Goal: Task Accomplishment & Management: Manage account settings

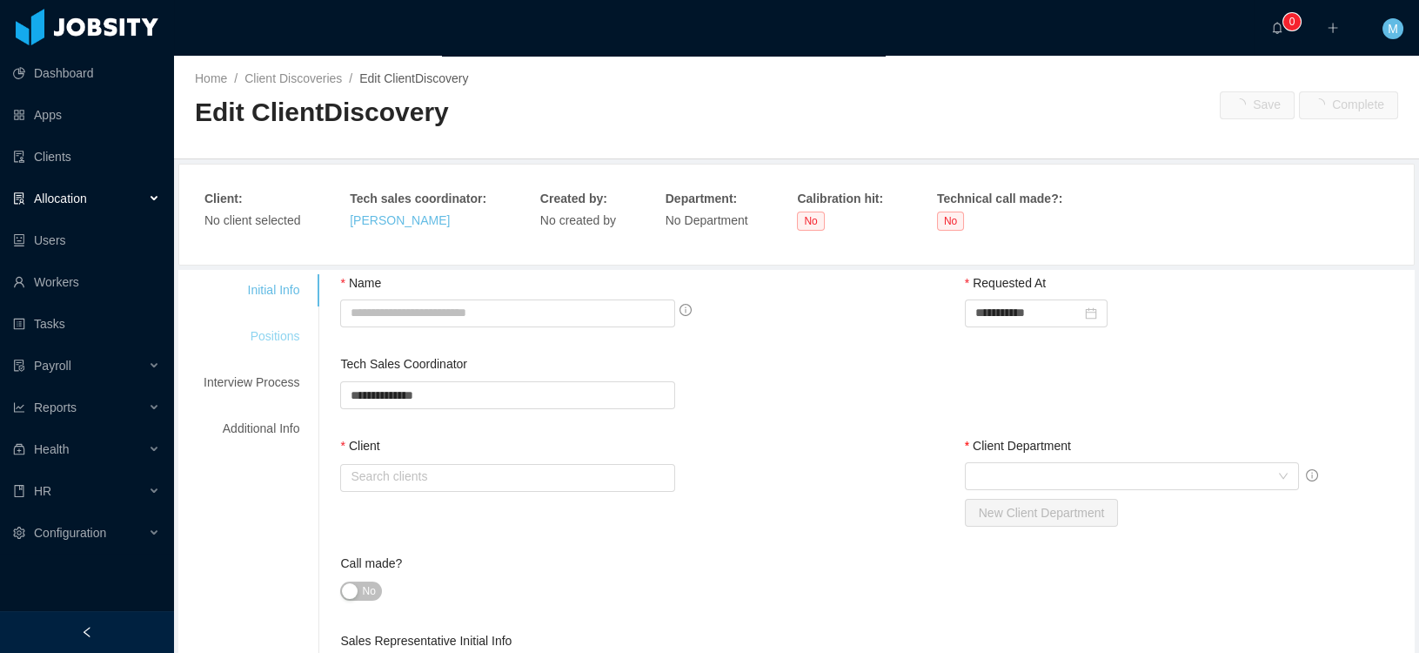
type input "**********"
type input "******"
type input "*"
click at [287, 306] on div "Initial Info" at bounding box center [251, 290] width 137 height 32
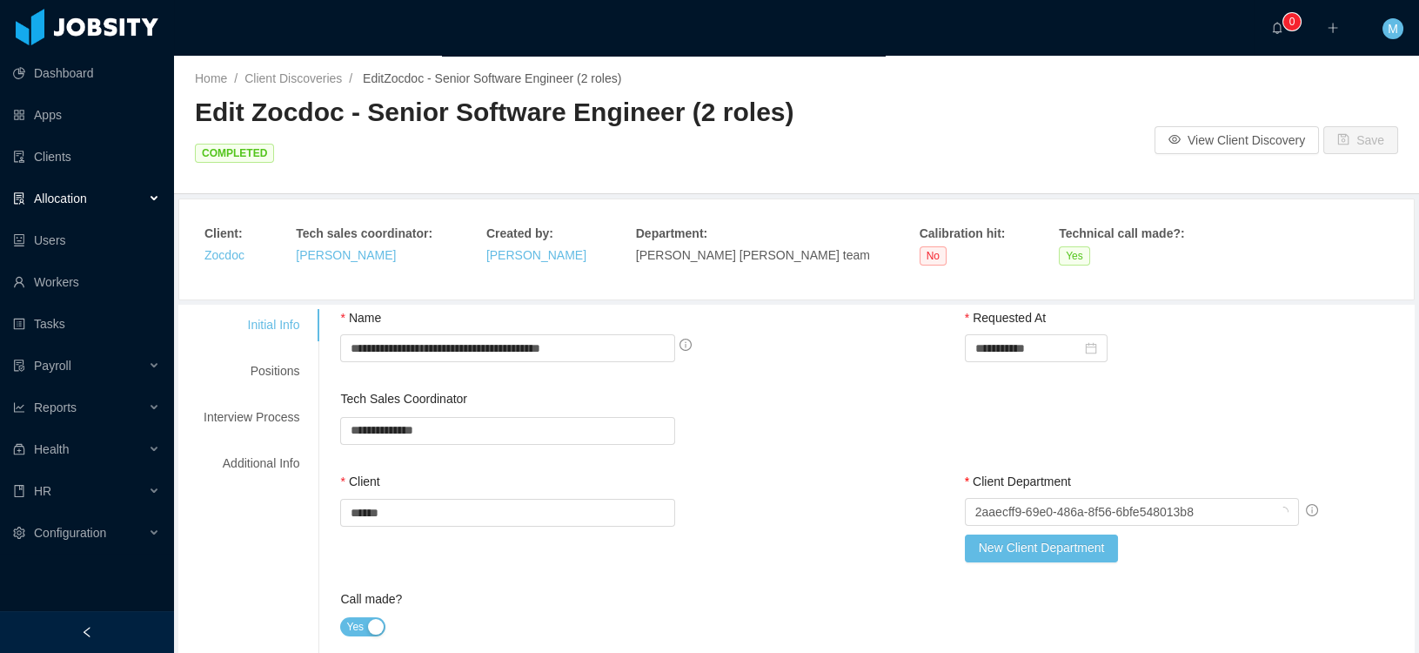
scroll to position [9, 0]
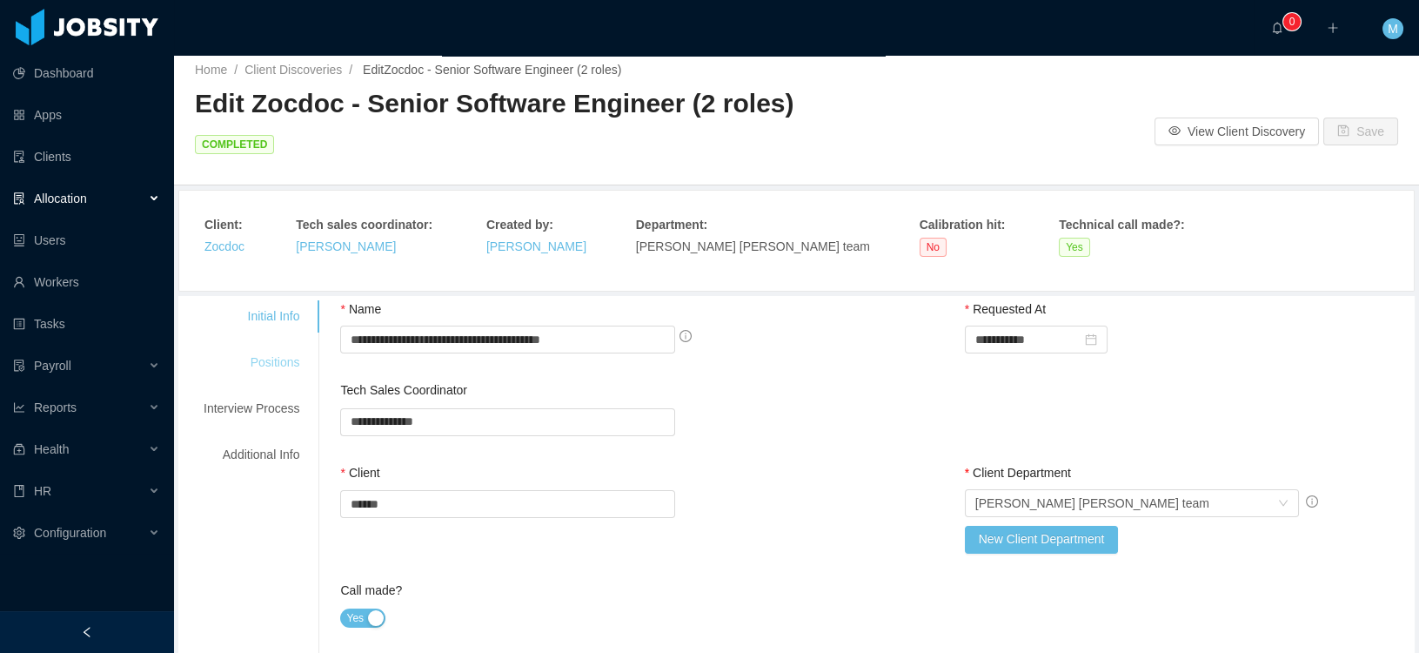
click at [291, 351] on div "Positions" at bounding box center [251, 362] width 137 height 32
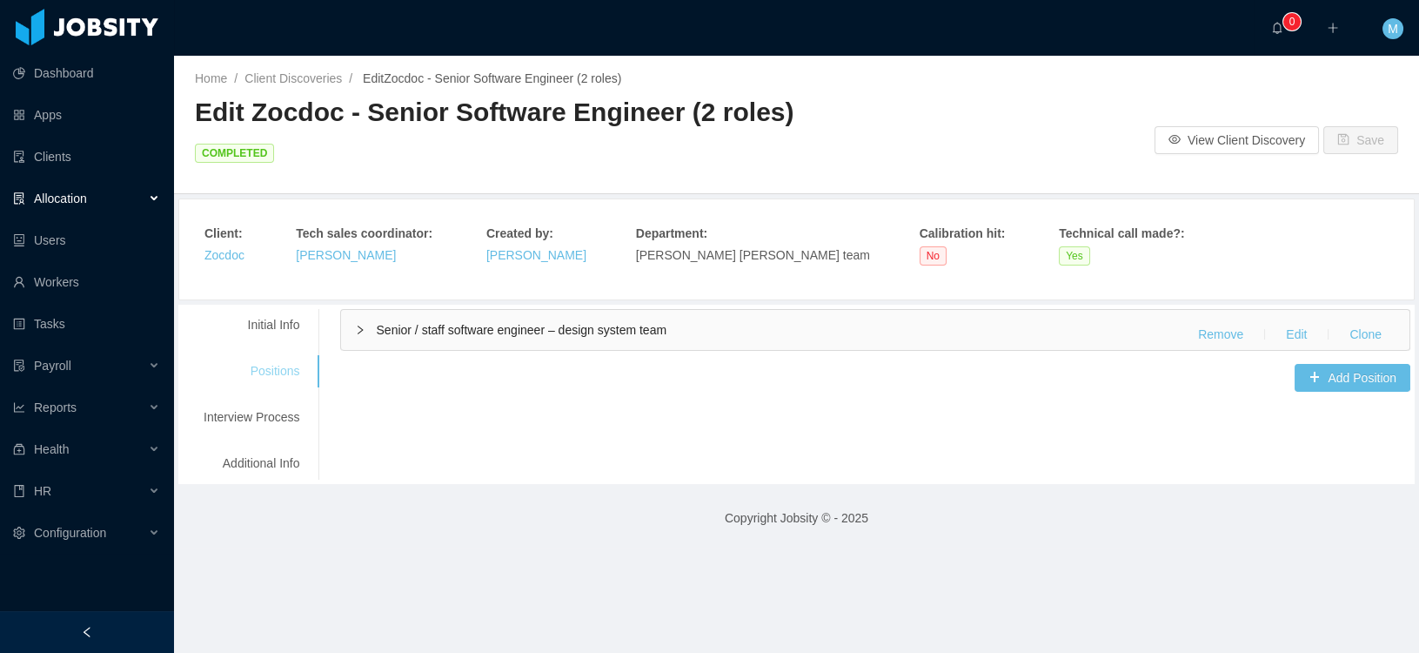
scroll to position [0, 0]
click at [482, 331] on span "Senior / staff software engineer – design system team" at bounding box center [521, 330] width 291 height 14
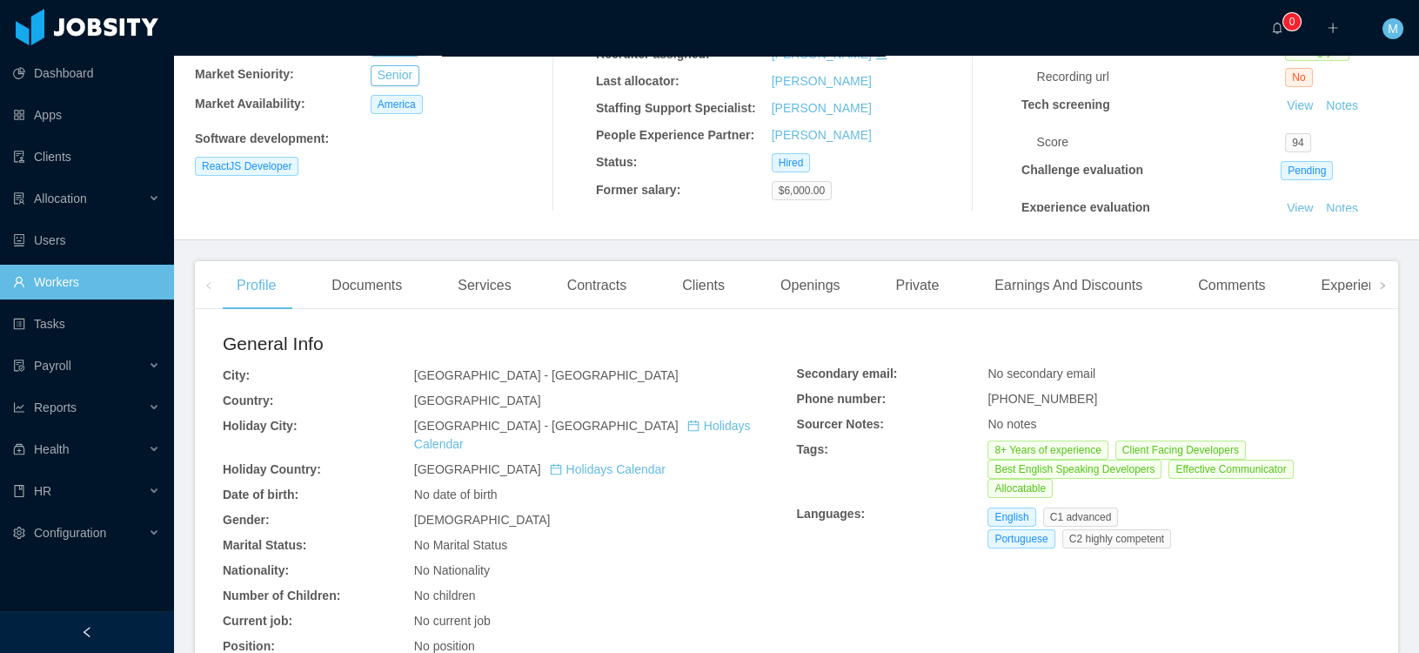
scroll to position [514, 0]
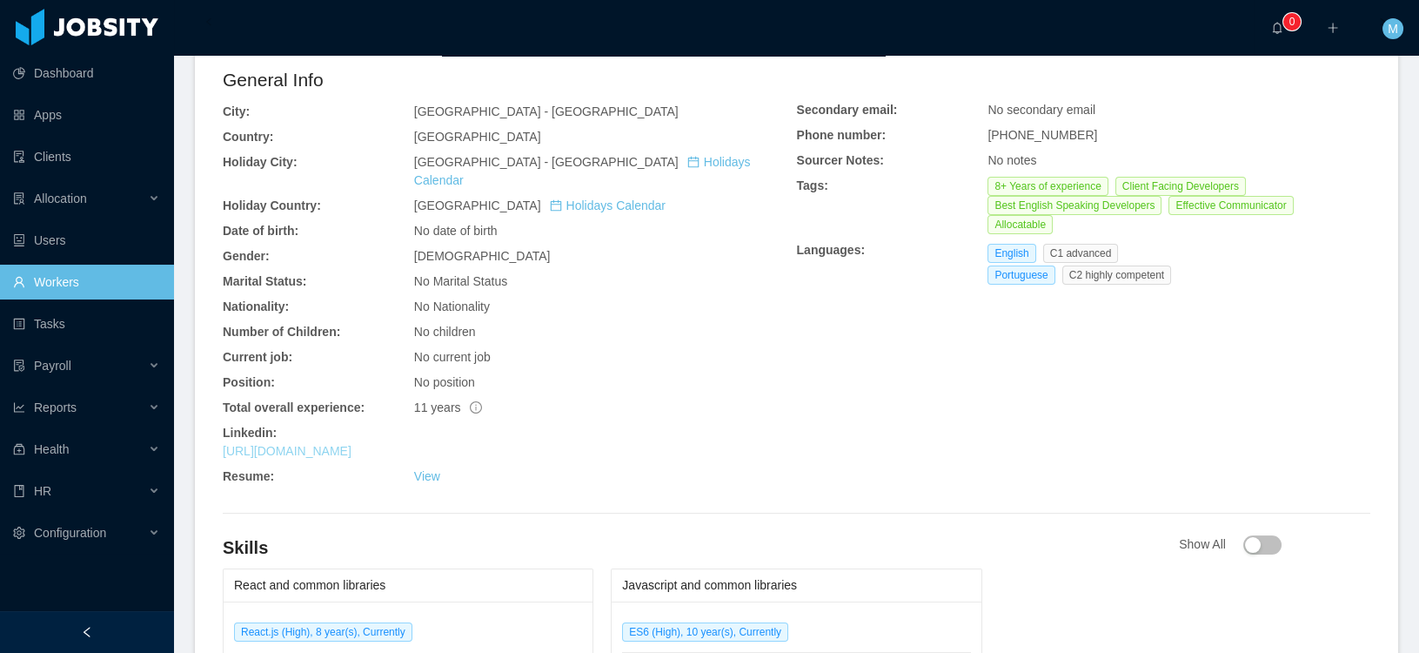
click at [352, 444] on link "[URL][DOMAIN_NAME]" at bounding box center [287, 451] width 129 height 14
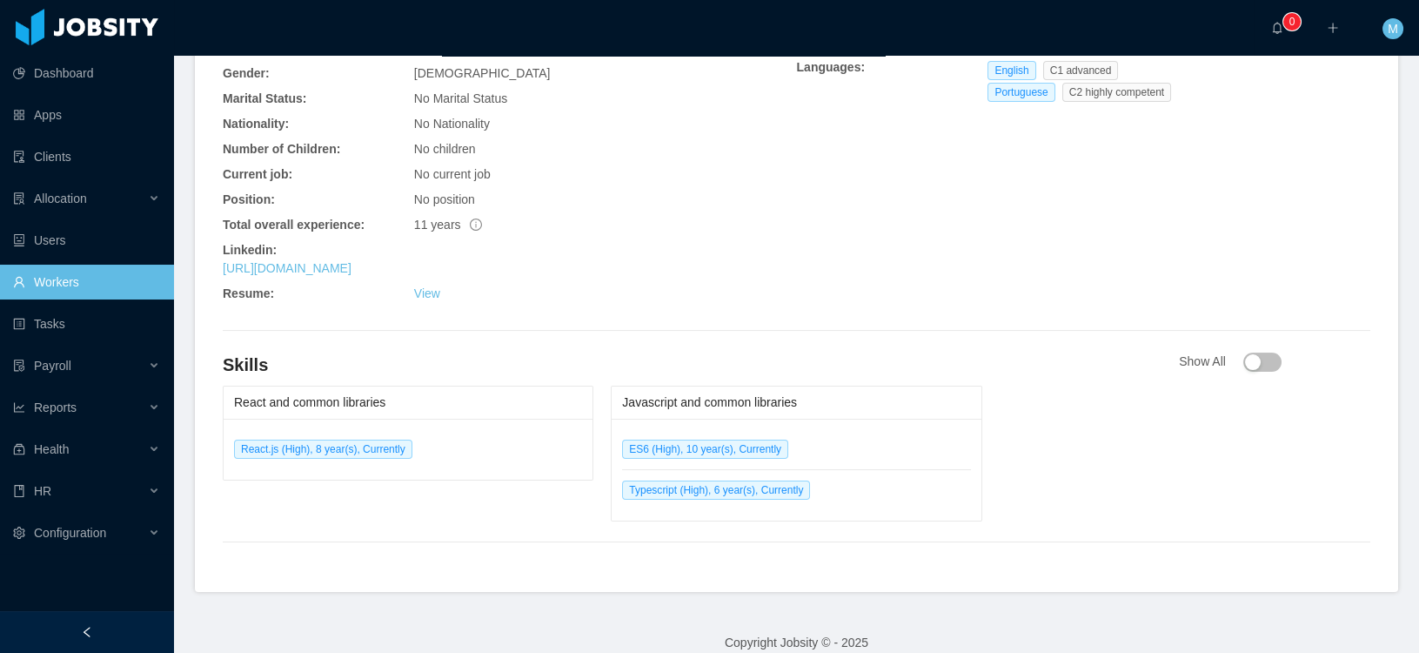
scroll to position [0, 0]
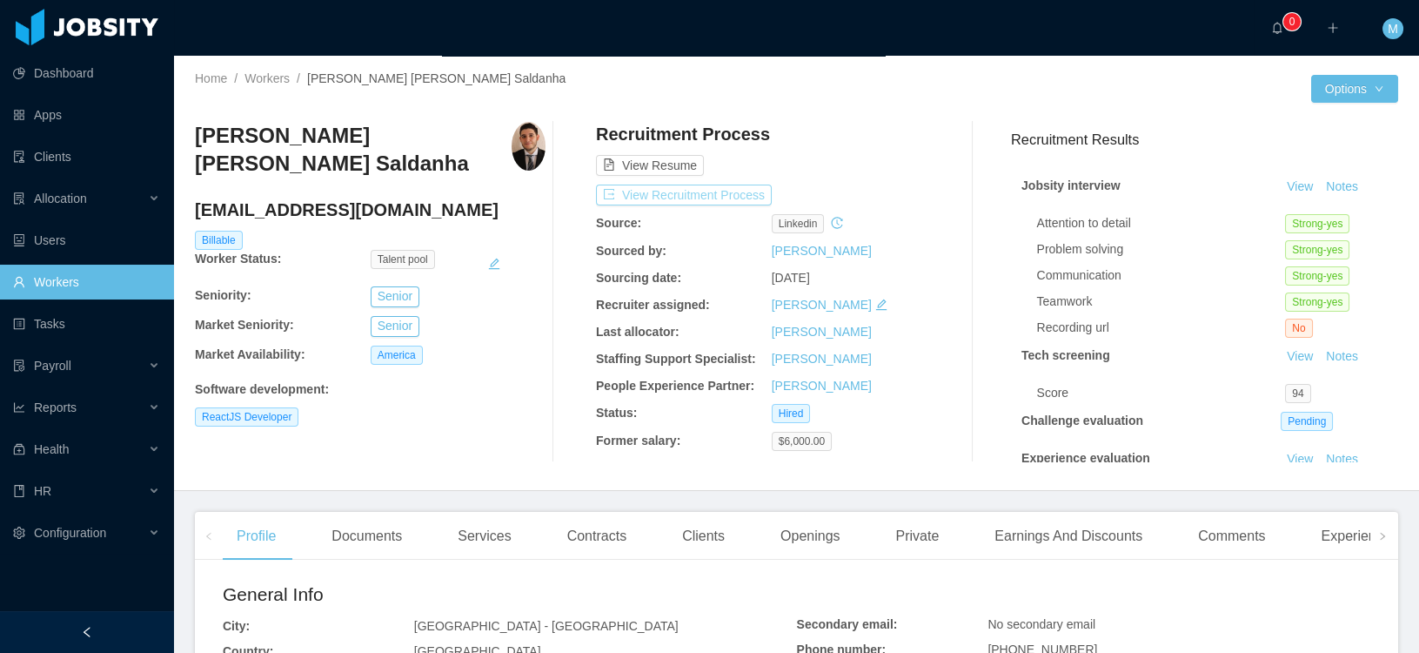
click at [673, 192] on button "View Recruitment Process" at bounding box center [684, 194] width 176 height 21
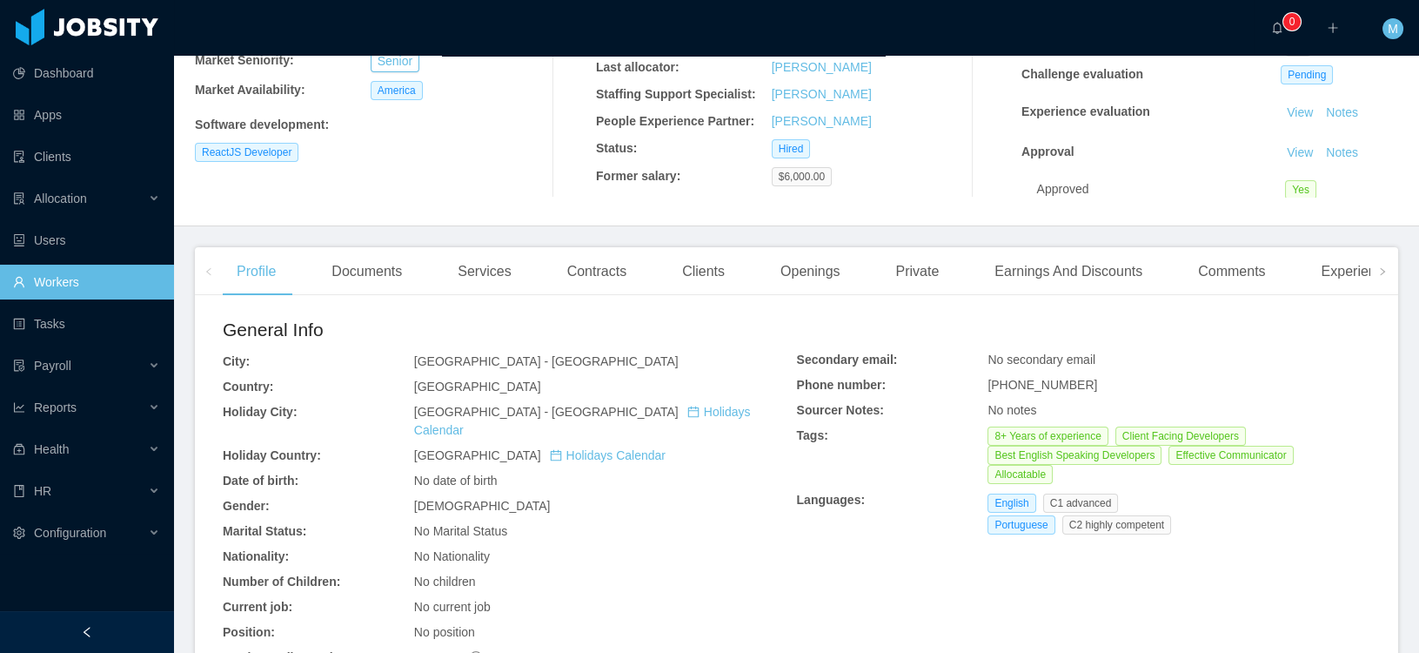
scroll to position [285, 0]
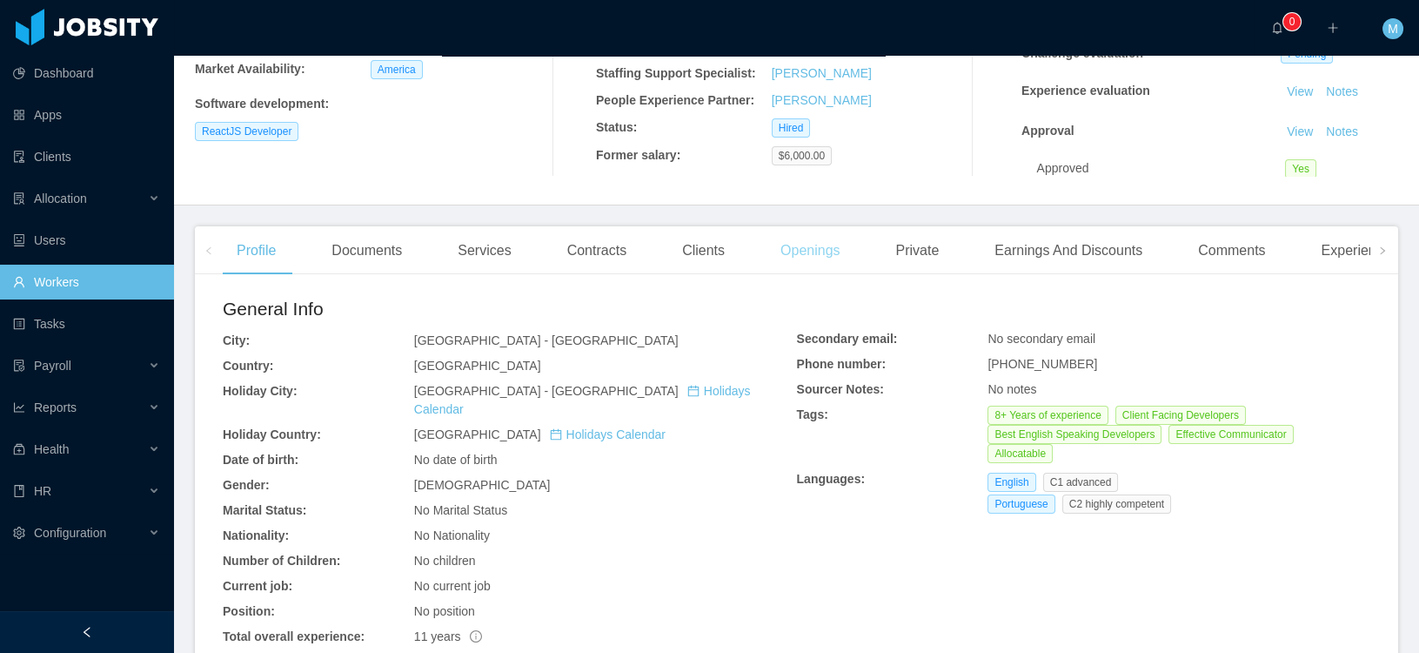
click at [854, 262] on div "Openings" at bounding box center [811, 250] width 88 height 49
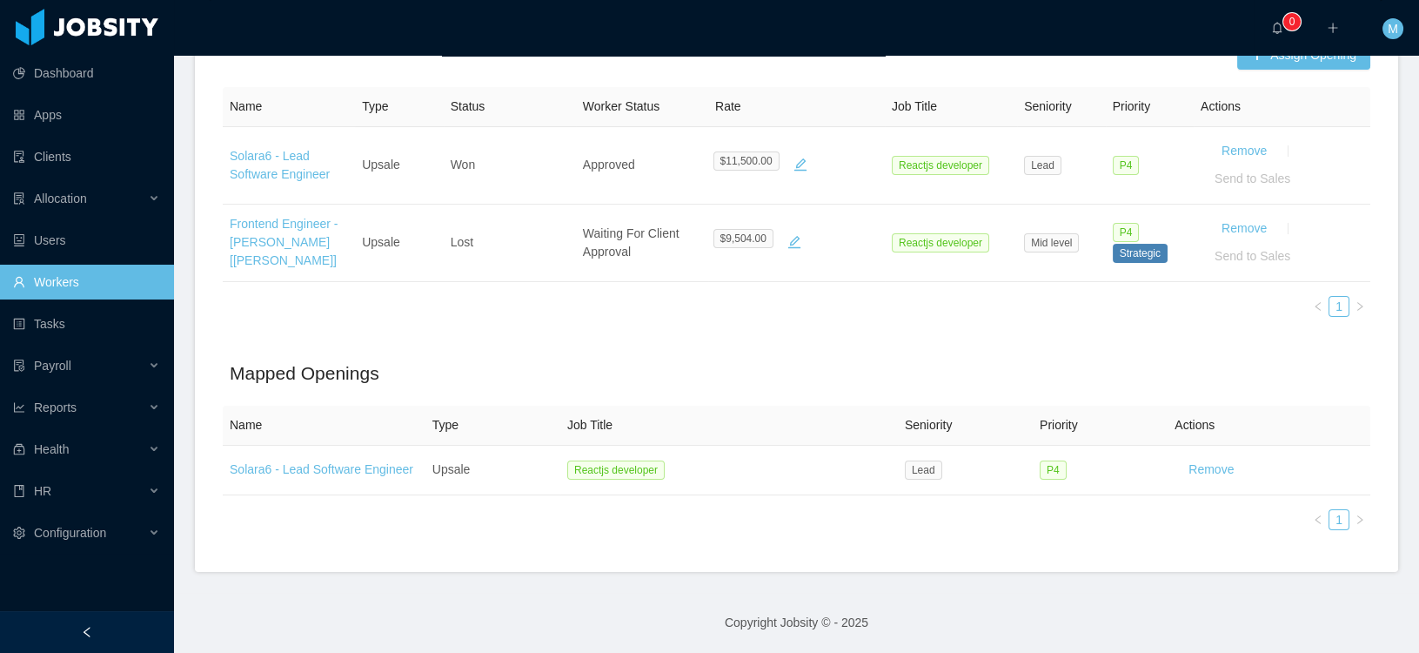
scroll to position [142, 0]
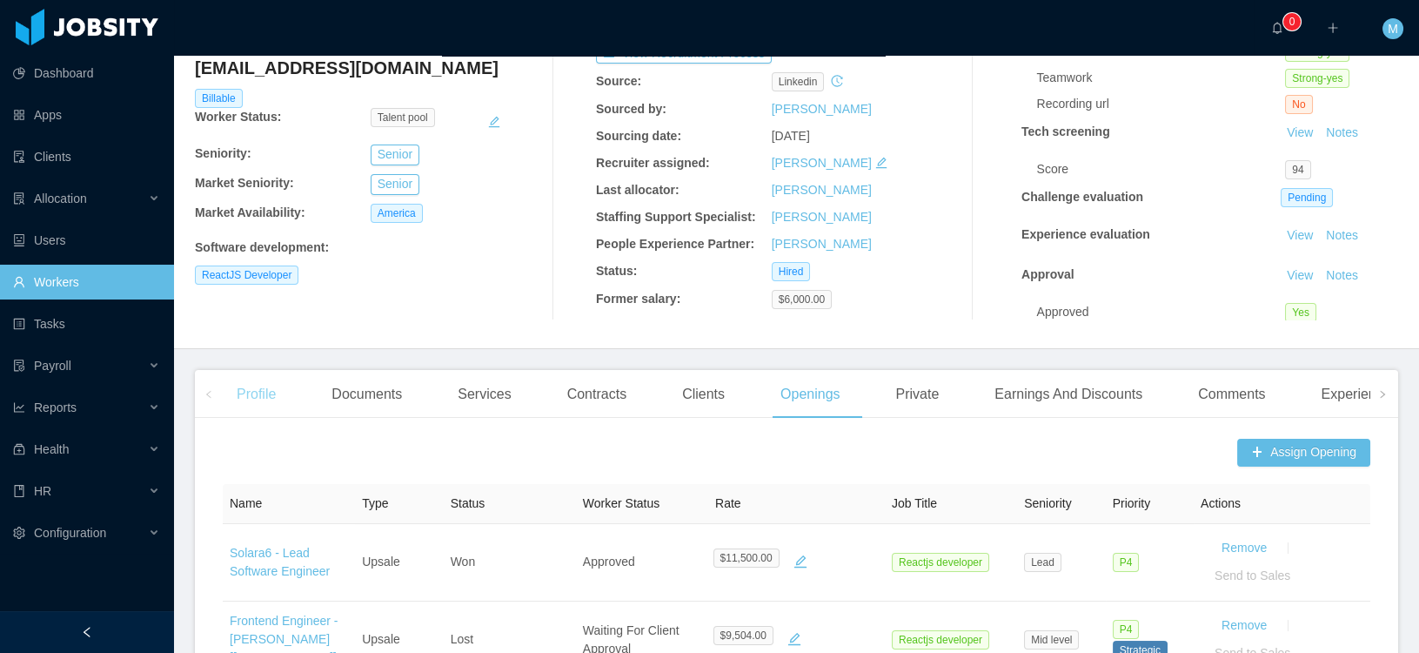
click at [258, 382] on div "Profile" at bounding box center [256, 394] width 67 height 49
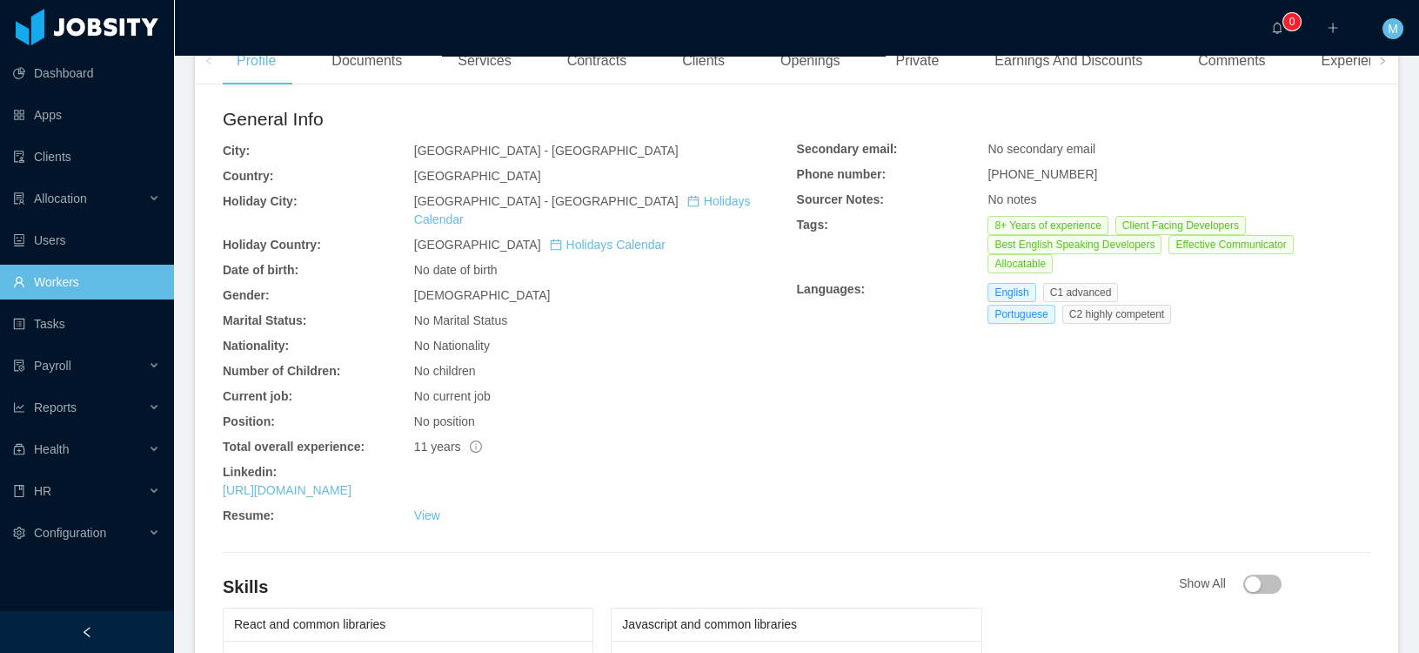
scroll to position [486, 0]
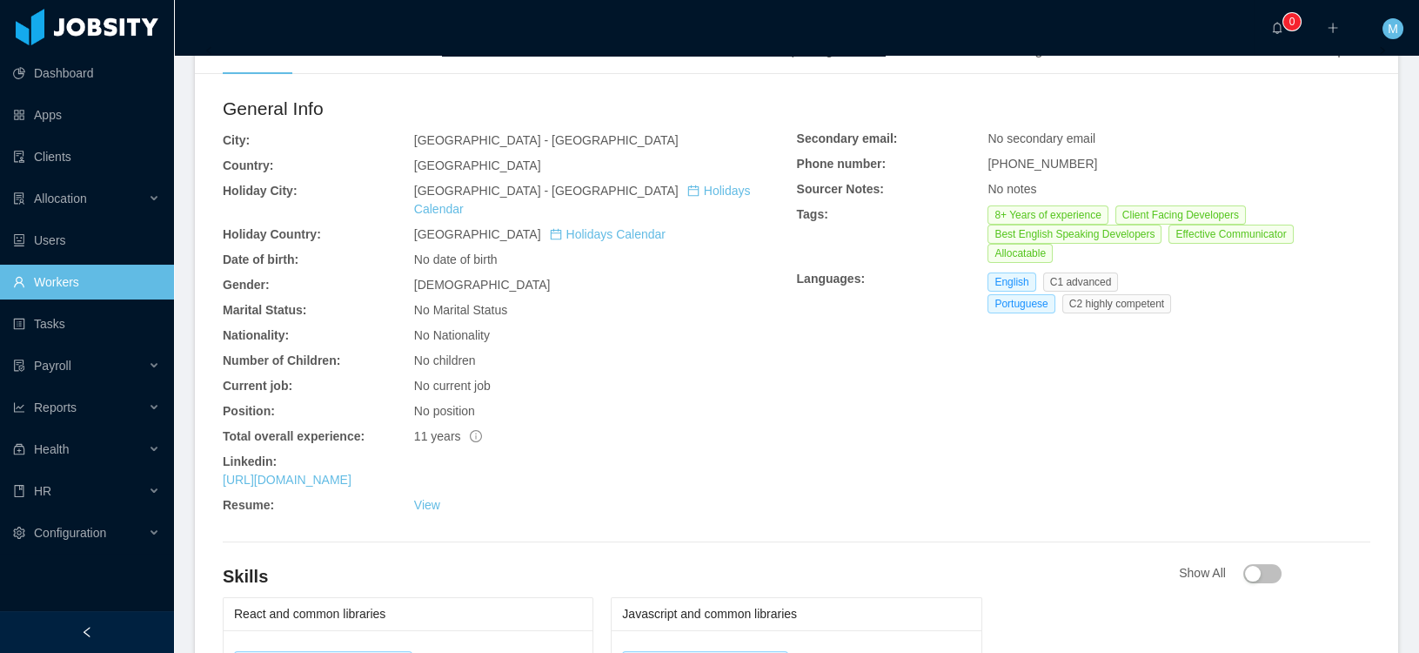
click at [426, 476] on div "General Info City: [GEOGRAPHIC_DATA] - [GEOGRAPHIC_DATA] Country: [GEOGRAPHIC_D…" at bounding box center [510, 308] width 574 height 426
click at [425, 498] on link "View" at bounding box center [427, 505] width 26 height 14
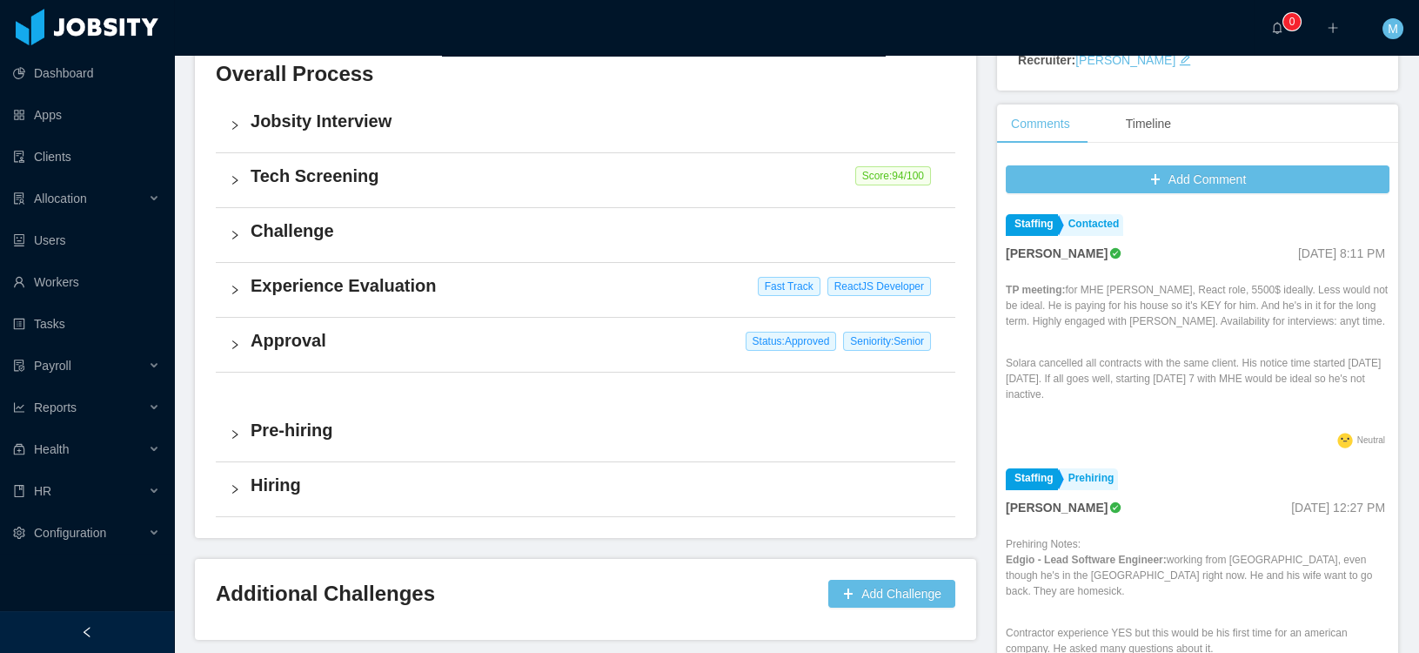
scroll to position [436, 0]
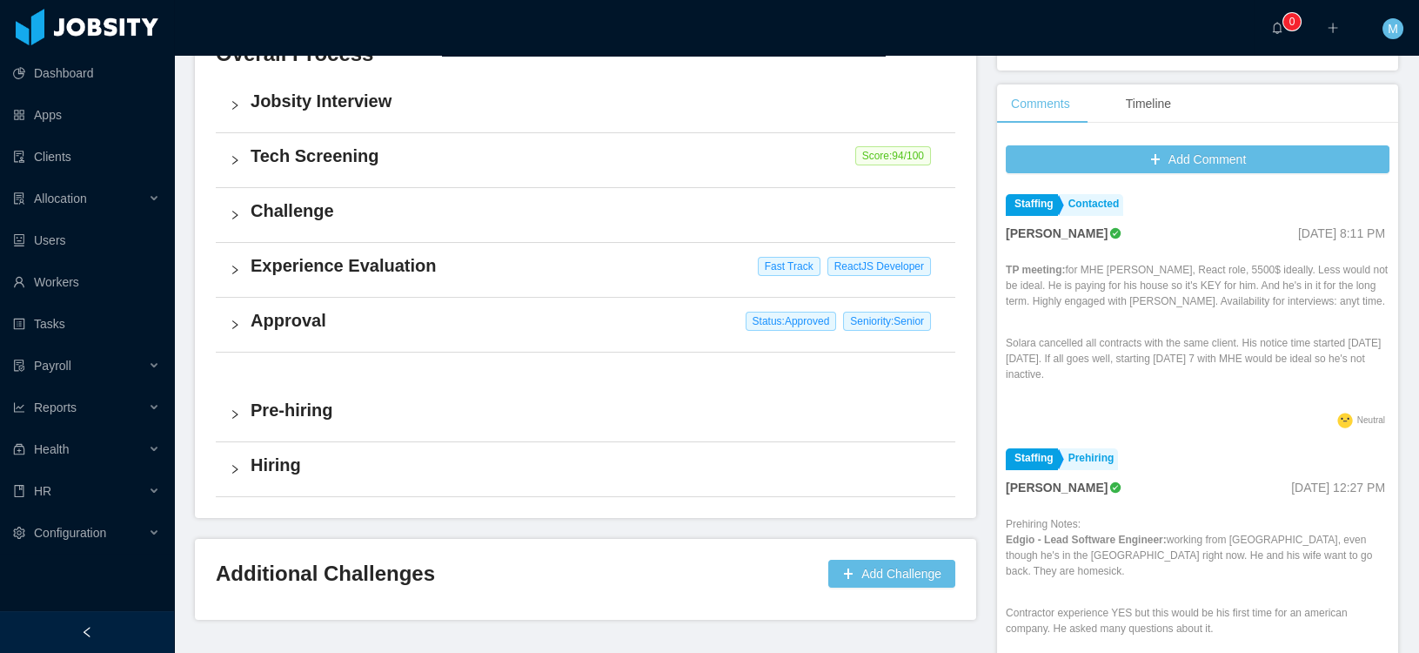
click at [298, 318] on h4 "Approval" at bounding box center [596, 320] width 691 height 24
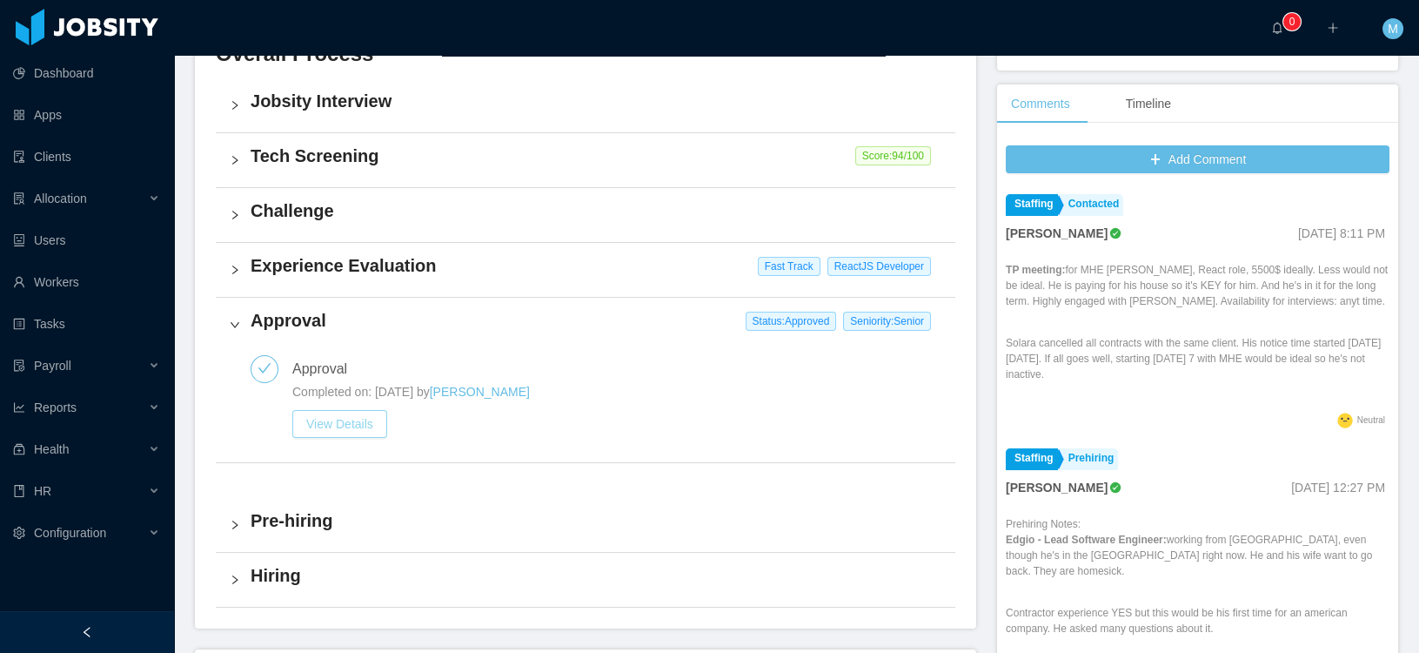
click at [327, 425] on button "View Details" at bounding box center [339, 424] width 95 height 28
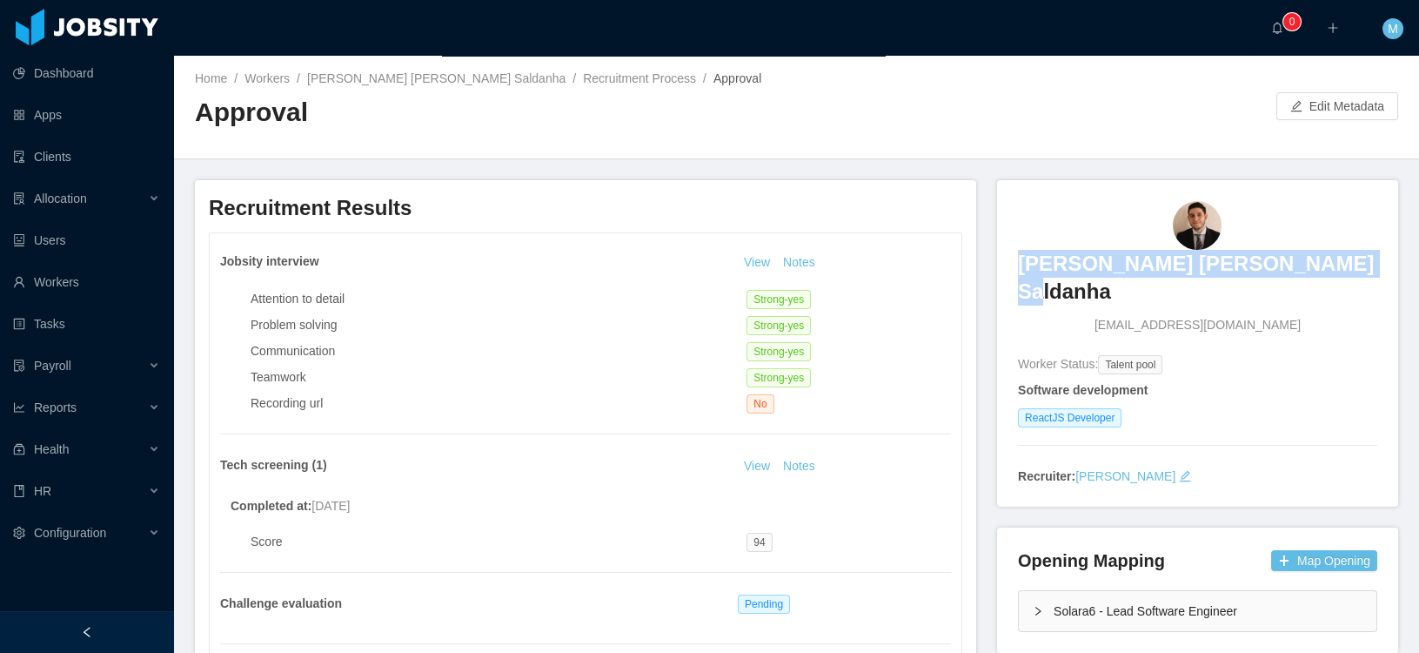
drag, startPoint x: 1350, startPoint y: 265, endPoint x: 1042, endPoint y: 273, distance: 308.1
click at [1042, 273] on div "Heitor Augusto Vieira Saldanha heitor.saldanha@jobsity.com" at bounding box center [1197, 268] width 359 height 134
copy h3 "[PERSON_NAME] [PERSON_NAME] Saldanha"
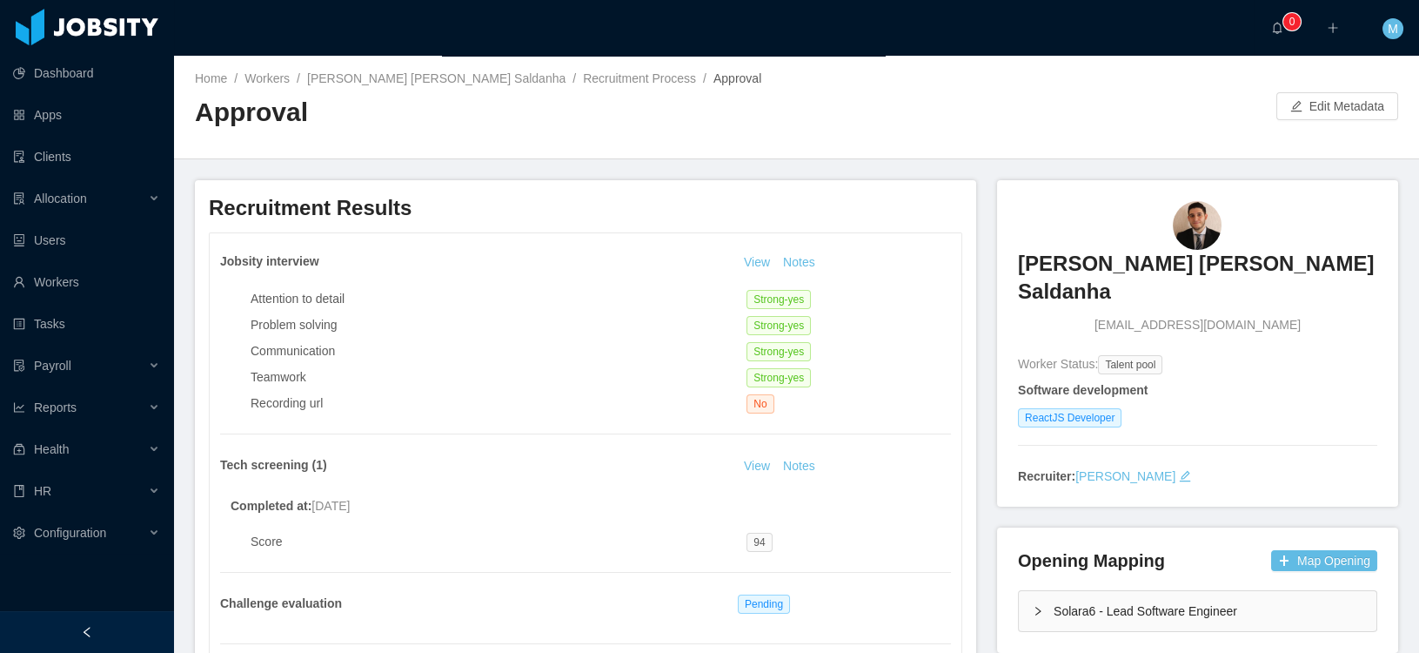
click at [937, 178] on main "Home / Workers / Heitor Augusto Vieira Saldanha / Recruitment Process / Approva…" at bounding box center [796, 354] width 1245 height 597
click at [1329, 104] on button "Edit Metadata" at bounding box center [1337, 106] width 122 height 28
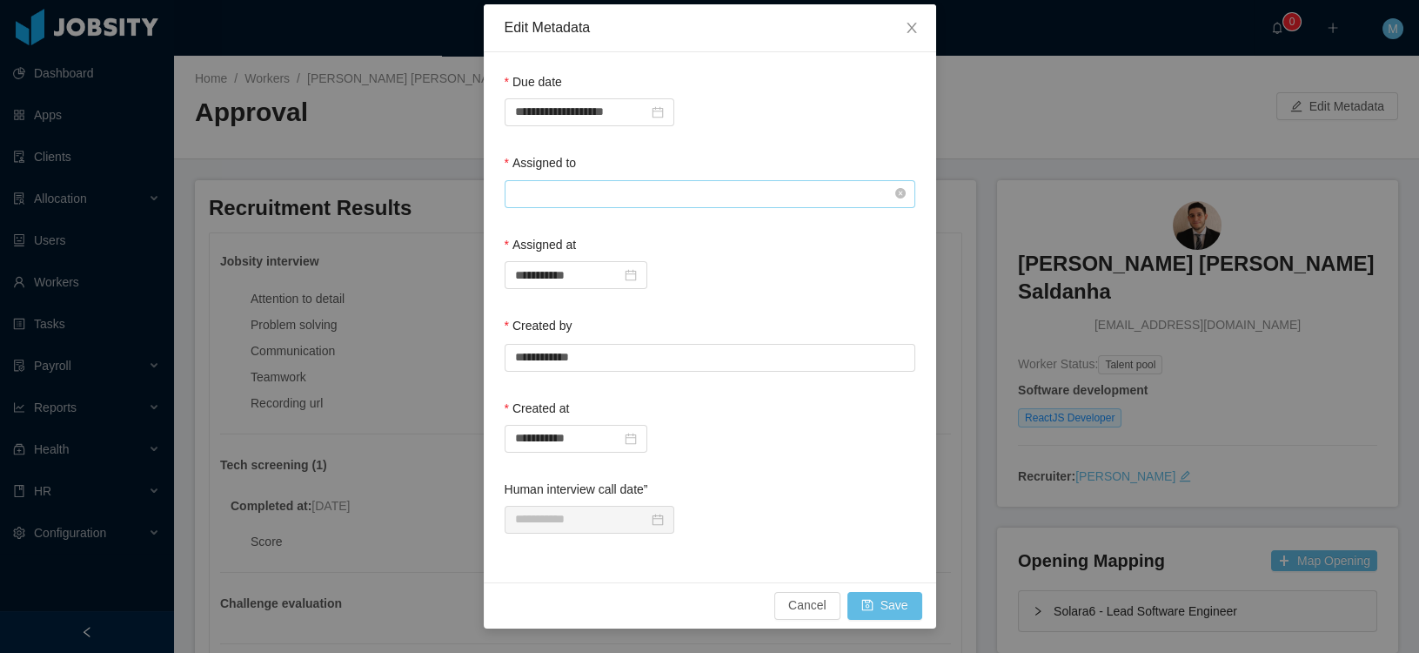
click at [638, 189] on input "text" at bounding box center [710, 194] width 411 height 28
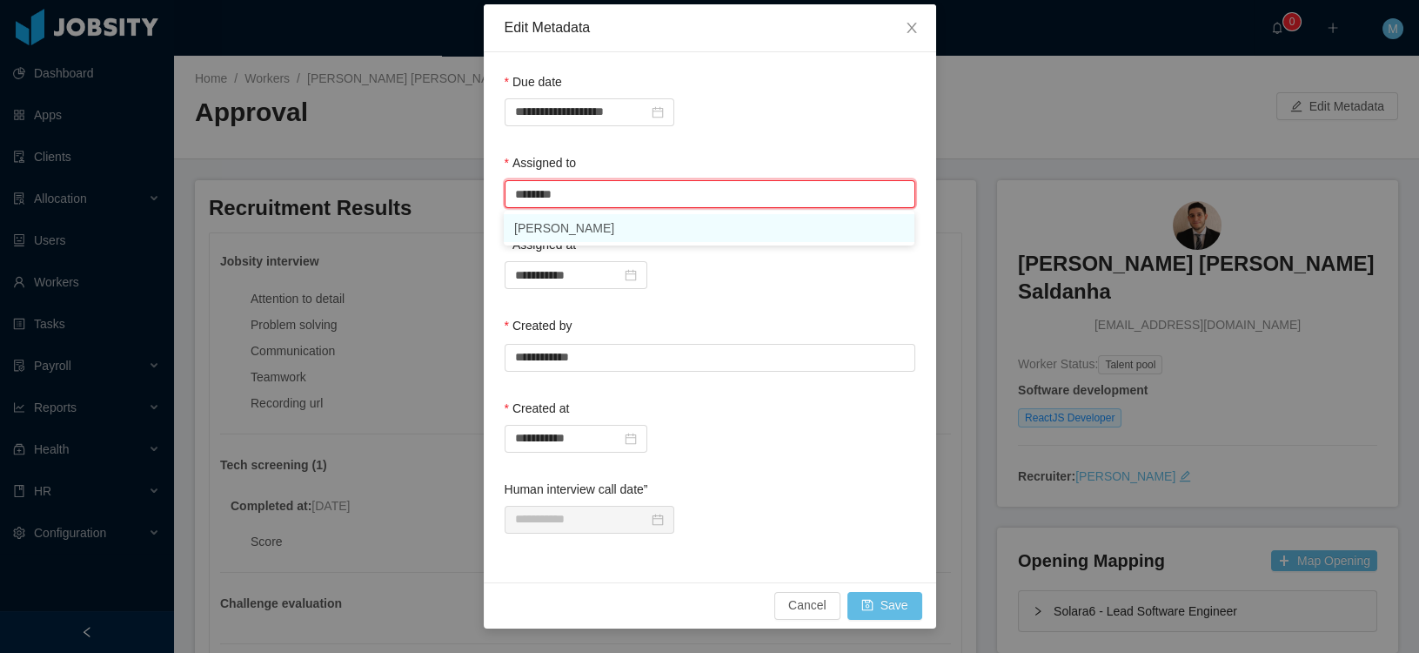
click at [586, 238] on li "Mauricio Lopez" at bounding box center [709, 228] width 411 height 28
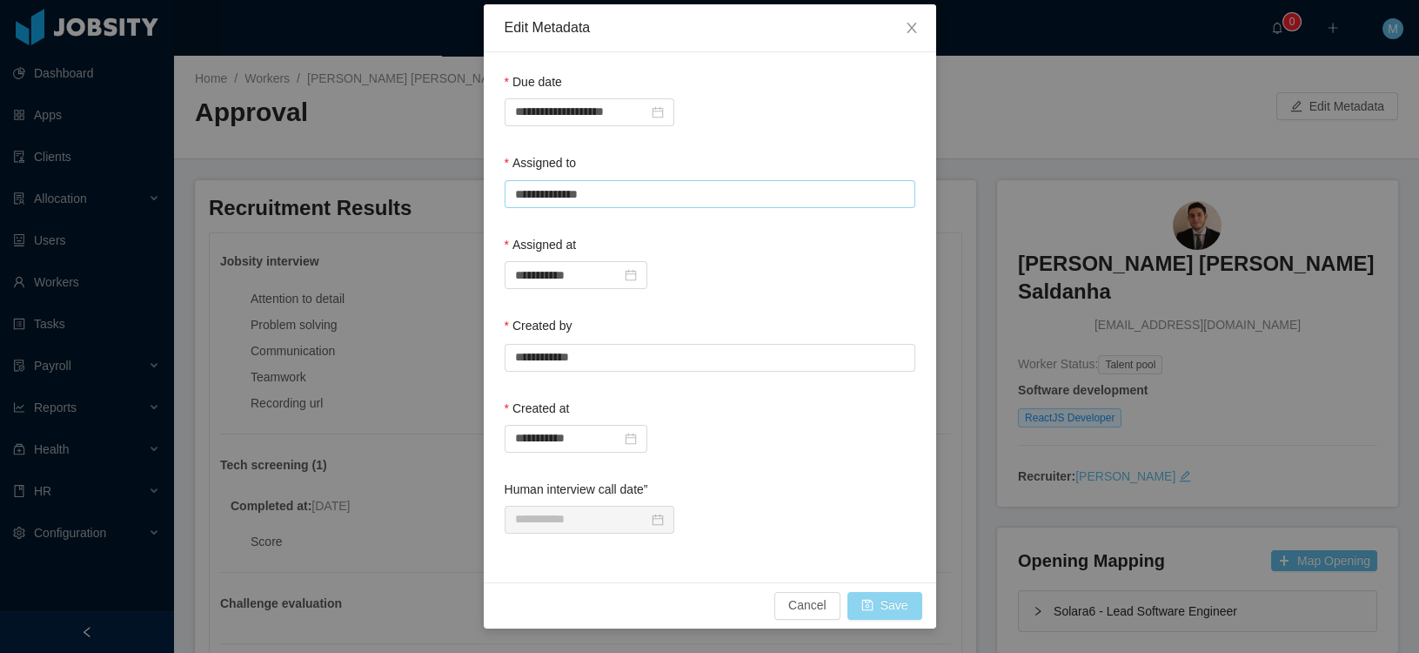
type input "**********"
click at [885, 596] on button "Save" at bounding box center [884, 606] width 75 height 28
